Goal: Understand process/instructions: Learn how to perform a task or action

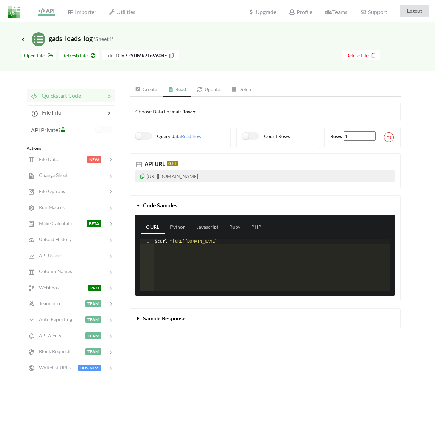
click at [152, 90] on link "Create" at bounding box center [146, 90] width 33 height 14
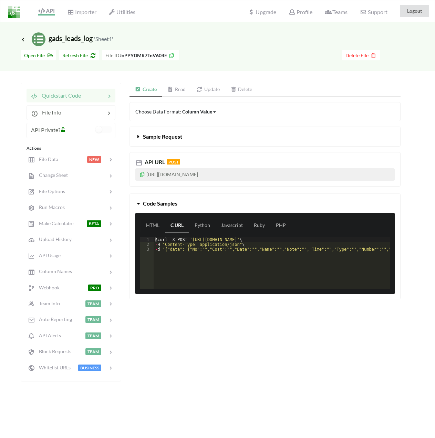
click at [180, 89] on link "Read" at bounding box center [176, 90] width 29 height 14
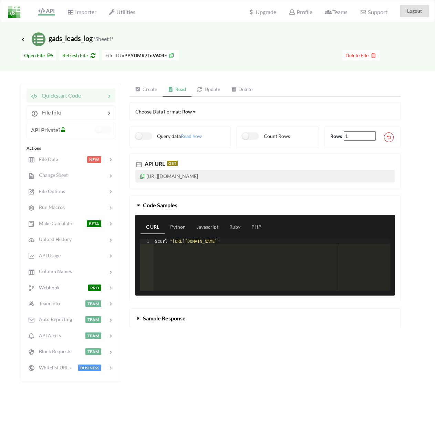
click at [210, 88] on link "Update" at bounding box center [209, 90] width 34 height 14
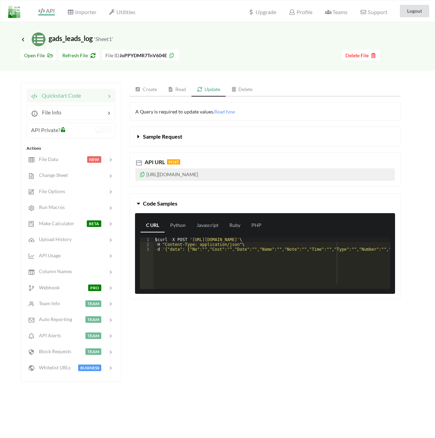
click at [146, 91] on link "Create" at bounding box center [146, 90] width 33 height 14
click at [215, 112] on div "Column Value Column Value Row Column" at bounding box center [199, 111] width 34 height 7
click at [207, 85] on link "Update" at bounding box center [208, 90] width 34 height 14
click at [175, 87] on link "Read" at bounding box center [177, 90] width 29 height 14
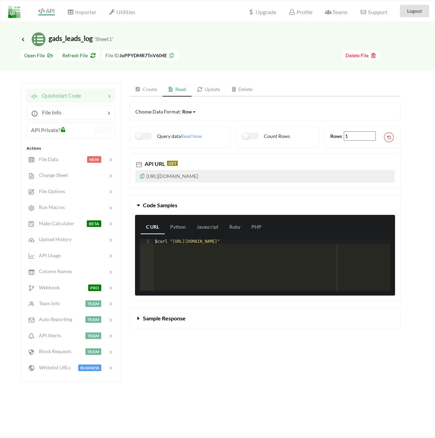
click at [215, 88] on link "Update" at bounding box center [209, 90] width 34 height 14
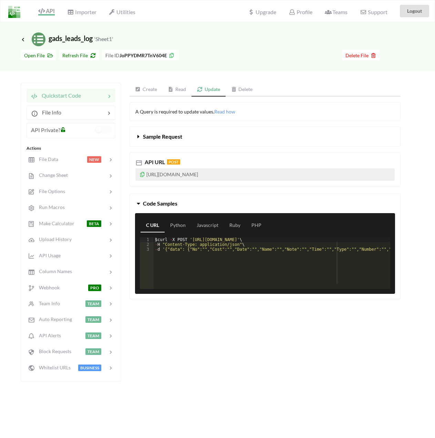
click at [149, 87] on link "Create" at bounding box center [146, 90] width 33 height 14
drag, startPoint x: 287, startPoint y: 174, endPoint x: 143, endPoint y: 175, distance: 144.4
click at [143, 175] on p "[URL][DOMAIN_NAME]" at bounding box center [265, 174] width 260 height 12
copy p "[URL][DOMAIN_NAME]"
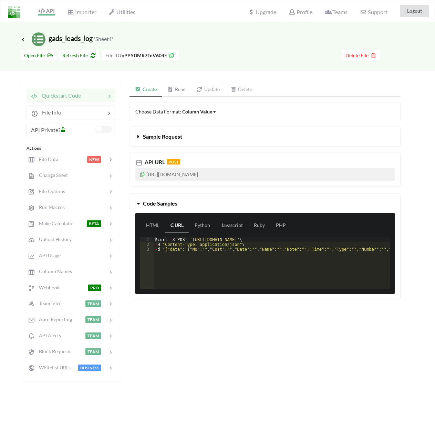
click at [101, 131] on label at bounding box center [103, 129] width 17 height 7
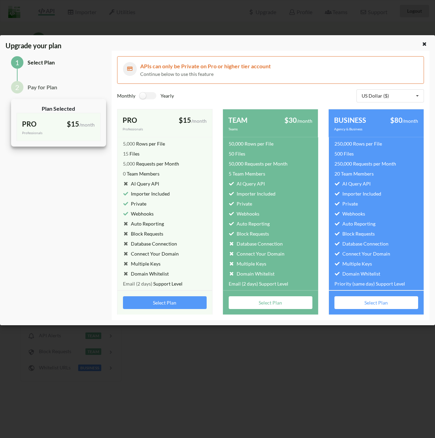
drag, startPoint x: 426, startPoint y: 44, endPoint x: 408, endPoint y: 41, distance: 17.5
click at [426, 43] on icon at bounding box center [425, 43] width 6 height 5
